Goal: Task Accomplishment & Management: Manage account settings

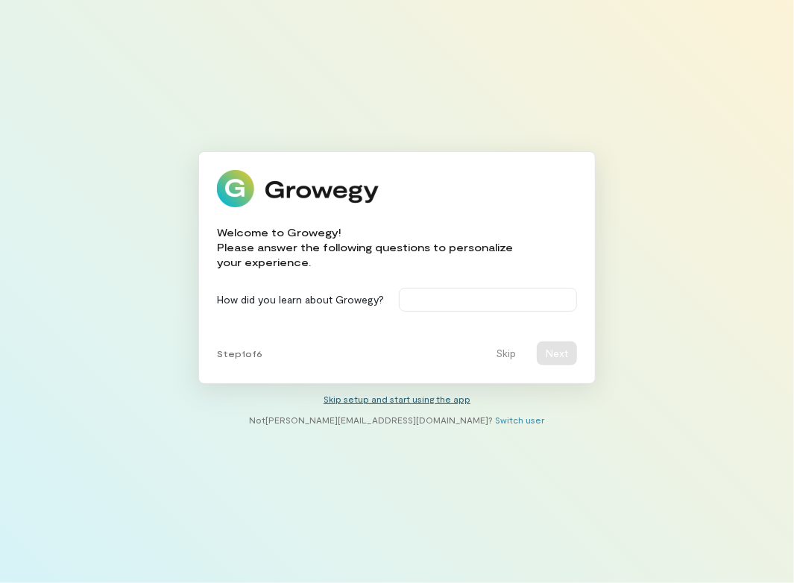
click at [395, 401] on link "Skip setup and start using the app" at bounding box center [397, 399] width 147 height 10
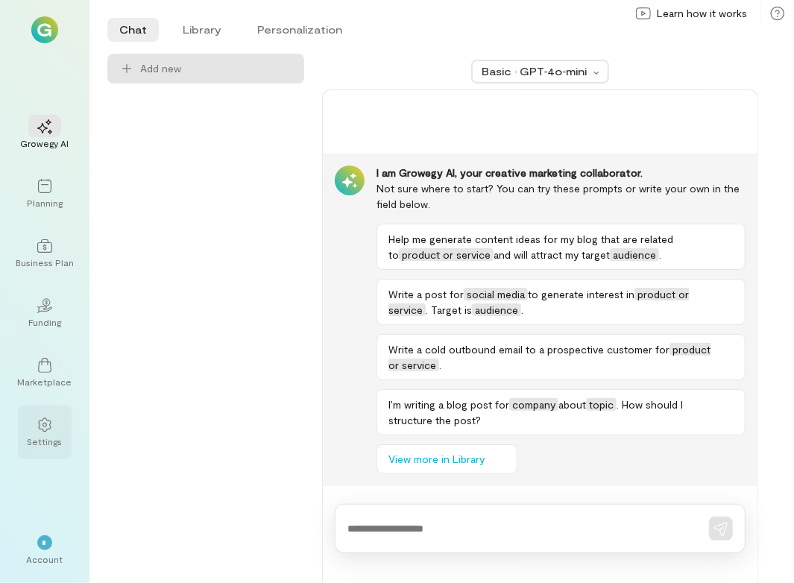
click at [31, 428] on div at bounding box center [44, 424] width 33 height 22
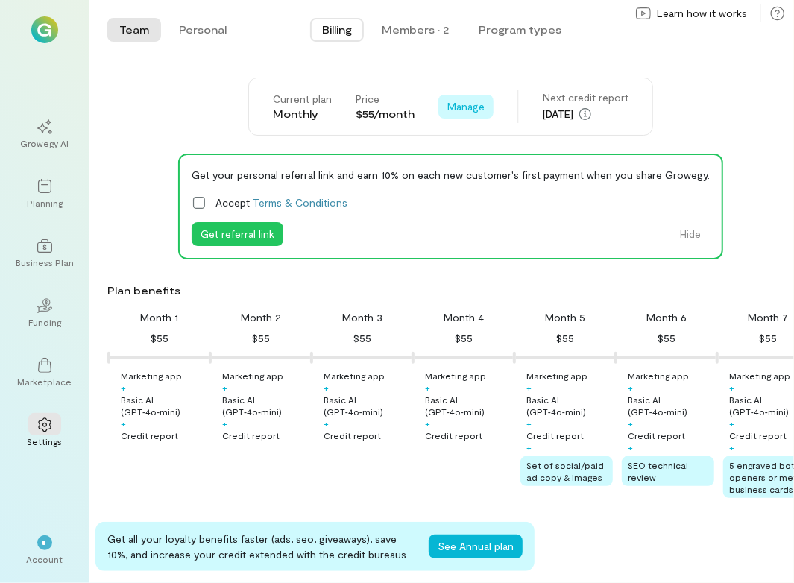
click at [459, 111] on span "Manage" at bounding box center [466, 106] width 37 height 15
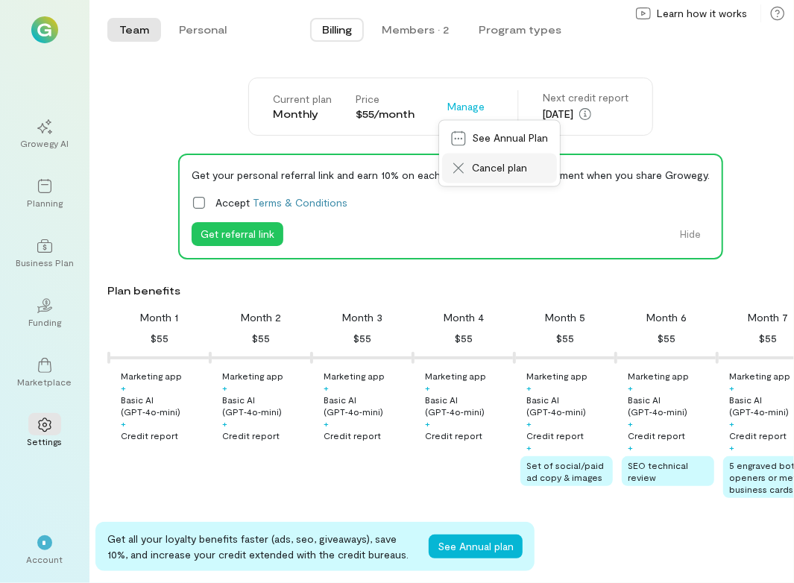
click at [486, 167] on span "Cancel plan" at bounding box center [510, 168] width 76 height 15
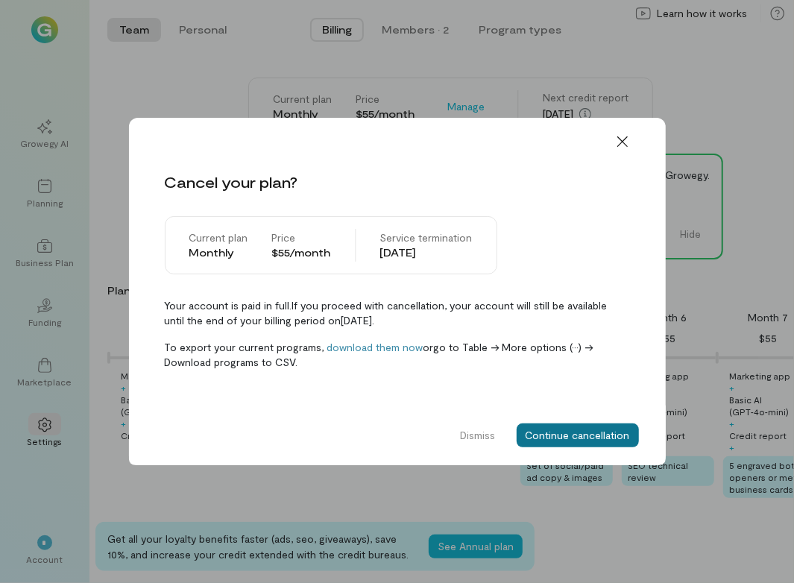
click at [591, 435] on button "Continue cancellation" at bounding box center [578, 436] width 122 height 24
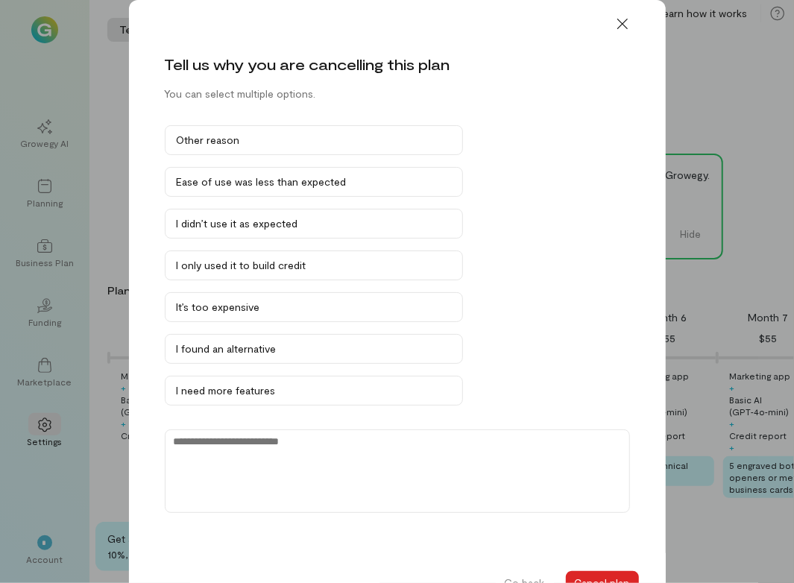
click at [599, 583] on button "Cancel plan" at bounding box center [602, 583] width 73 height 24
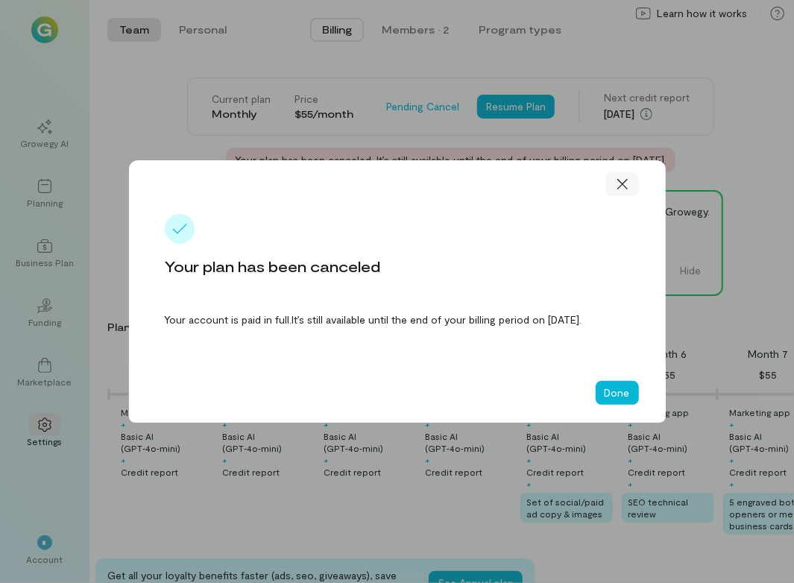
click at [623, 177] on icon at bounding box center [622, 184] width 15 height 15
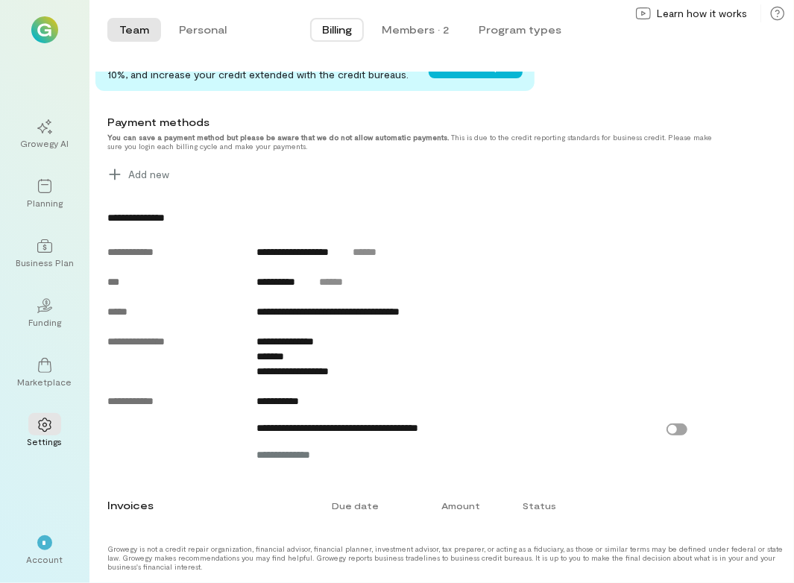
scroll to position [530, 0]
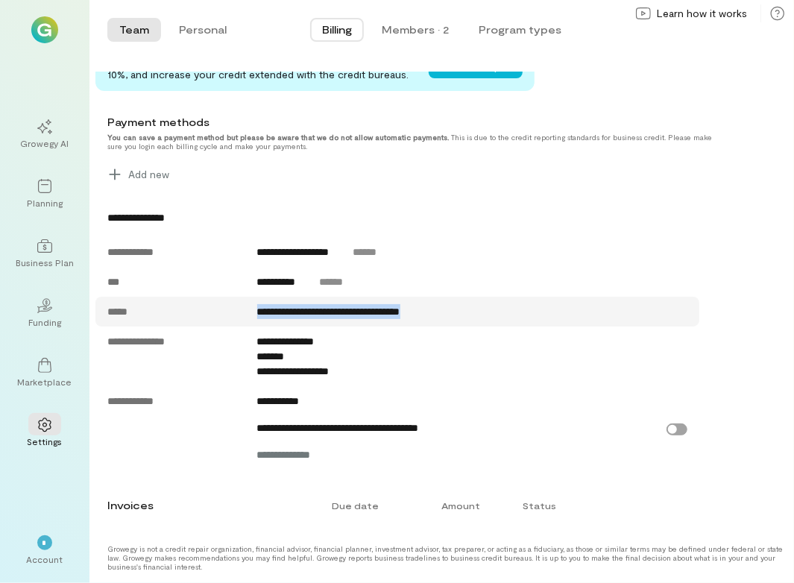
drag, startPoint x: 462, startPoint y: 313, endPoint x: 233, endPoint y: 316, distance: 228.2
click at [248, 316] on div "**********" at bounding box center [472, 312] width 449 height 30
copy div "**********"
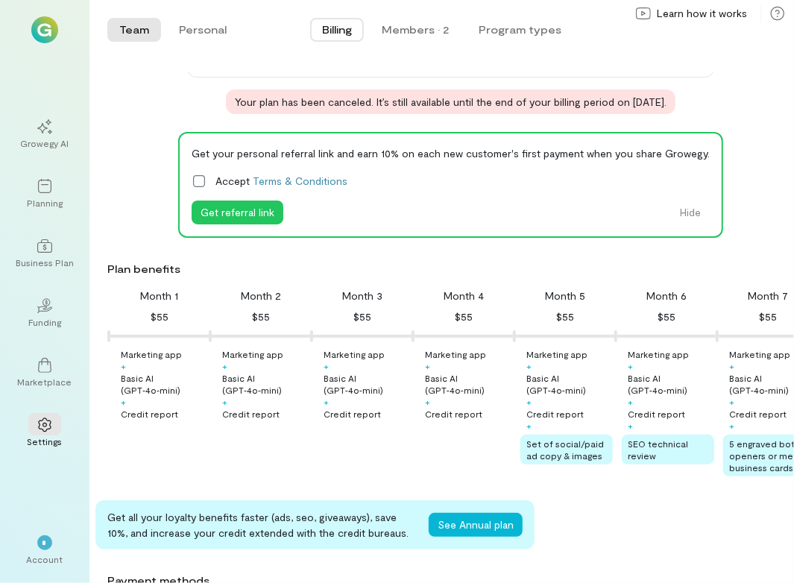
scroll to position [0, 0]
